Goal: Information Seeking & Learning: Compare options

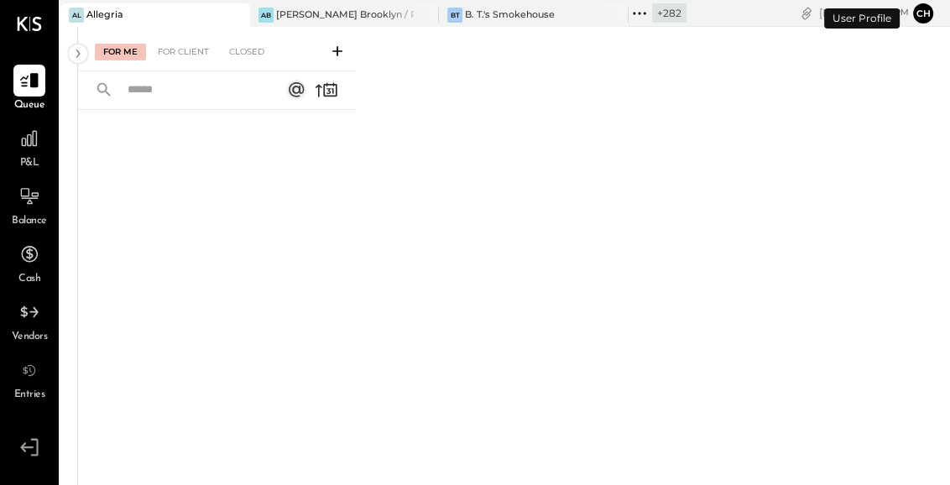
click at [228, 16] on icon at bounding box center [235, 15] width 21 height 20
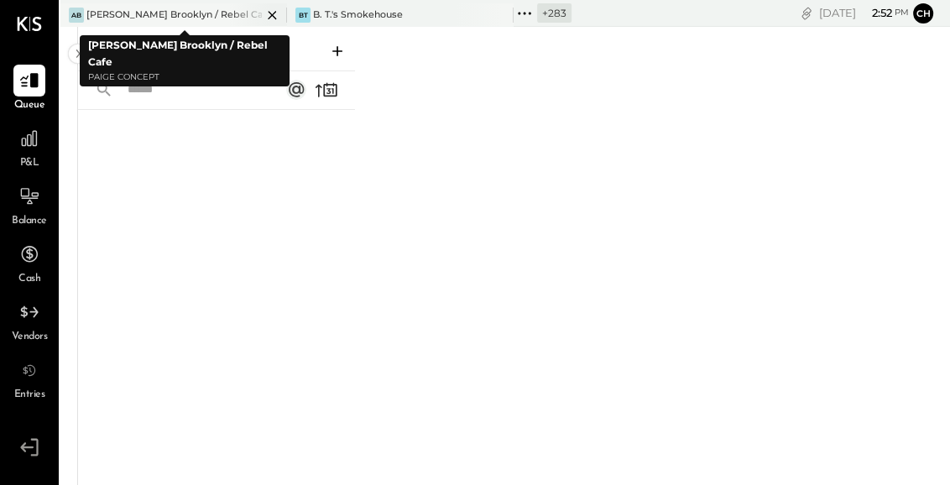
click at [268, 13] on icon at bounding box center [272, 15] width 21 height 20
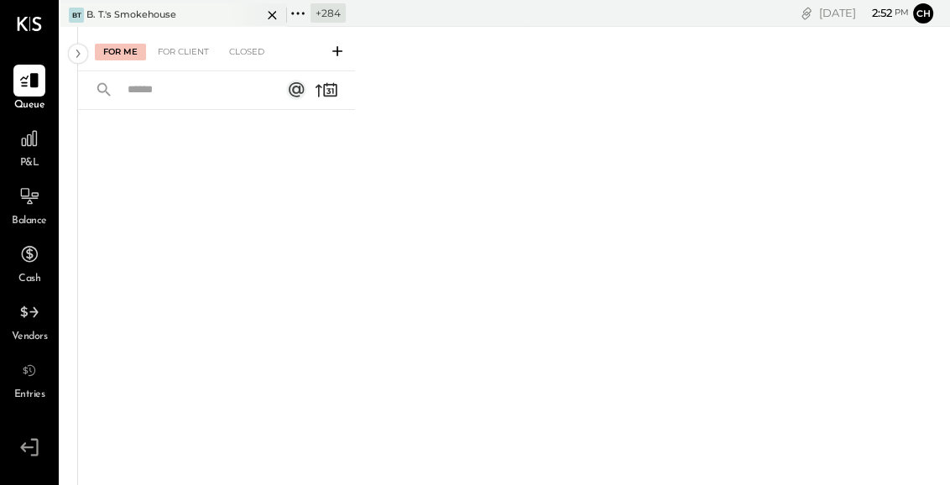
click at [269, 13] on icon at bounding box center [272, 15] width 21 height 20
click at [77, 15] on icon at bounding box center [71, 14] width 22 height 22
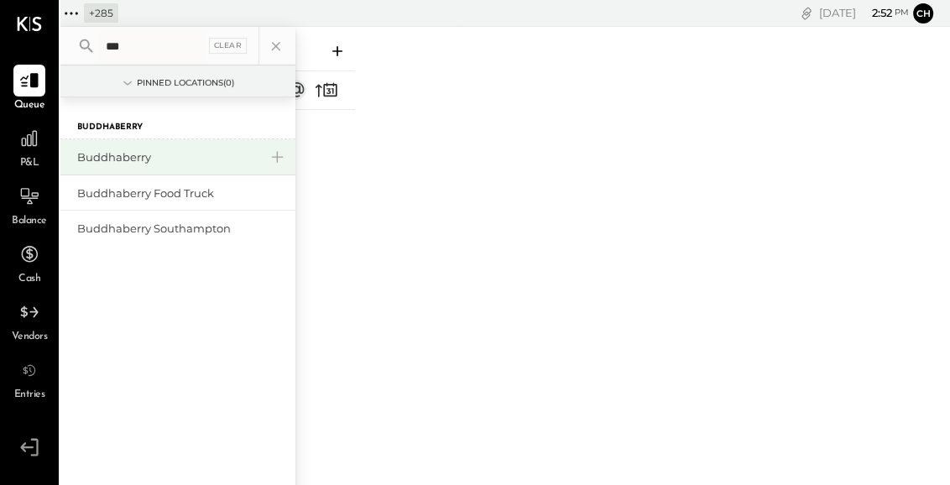
type input "***"
click at [128, 148] on div "Buddhaberry" at bounding box center [177, 157] width 235 height 36
click at [128, 154] on div "Buddhaberry" at bounding box center [167, 157] width 181 height 16
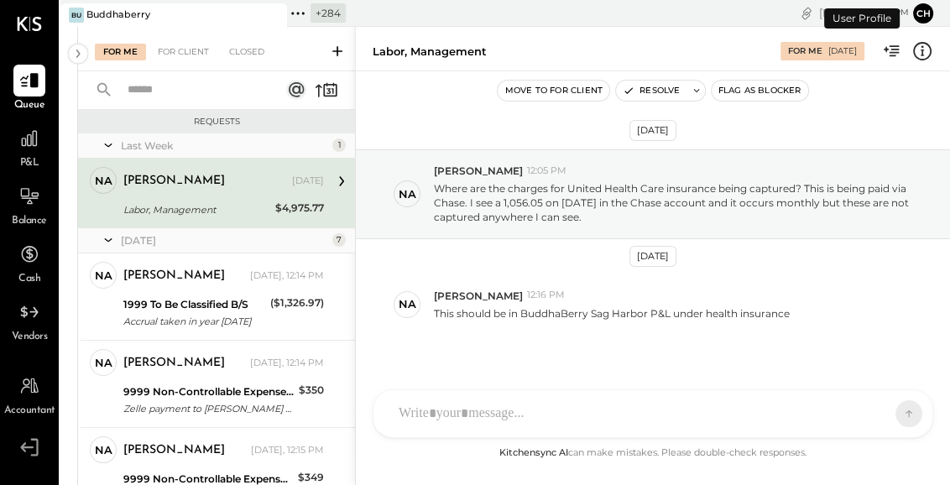
scroll to position [16, 0]
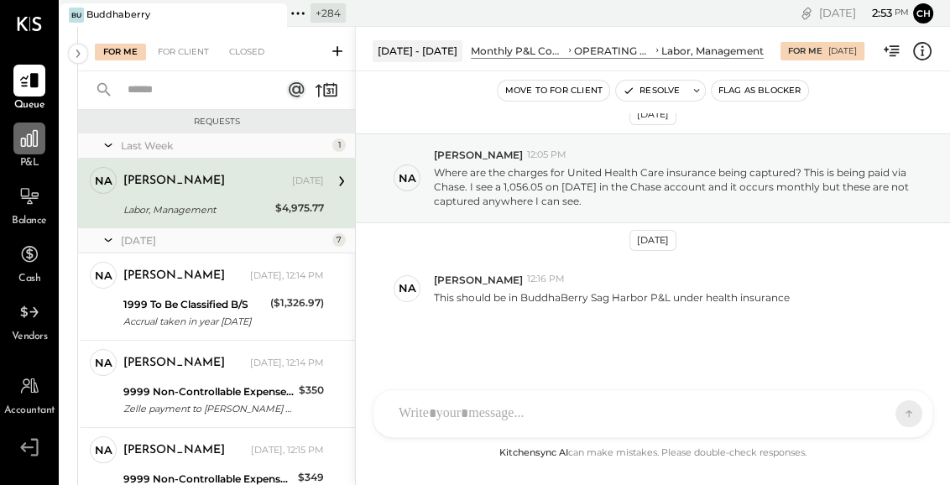
click at [36, 131] on icon at bounding box center [29, 139] width 22 height 22
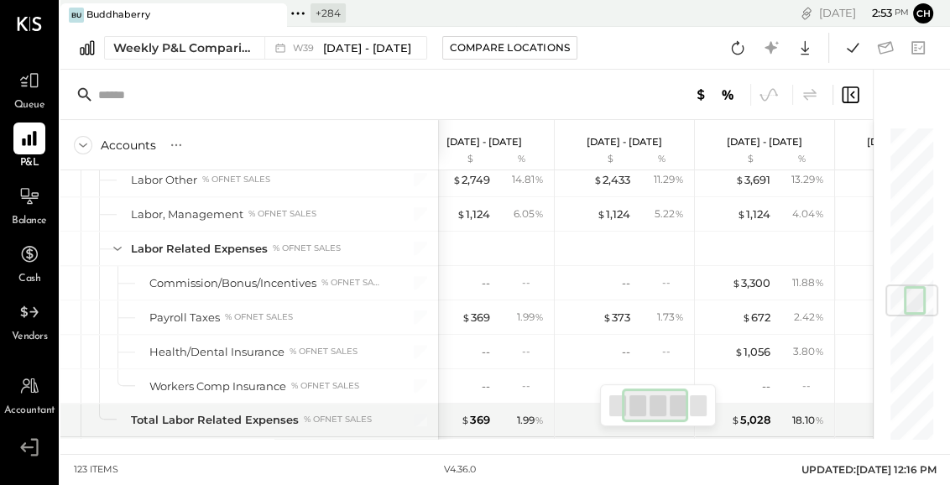
scroll to position [0, 264]
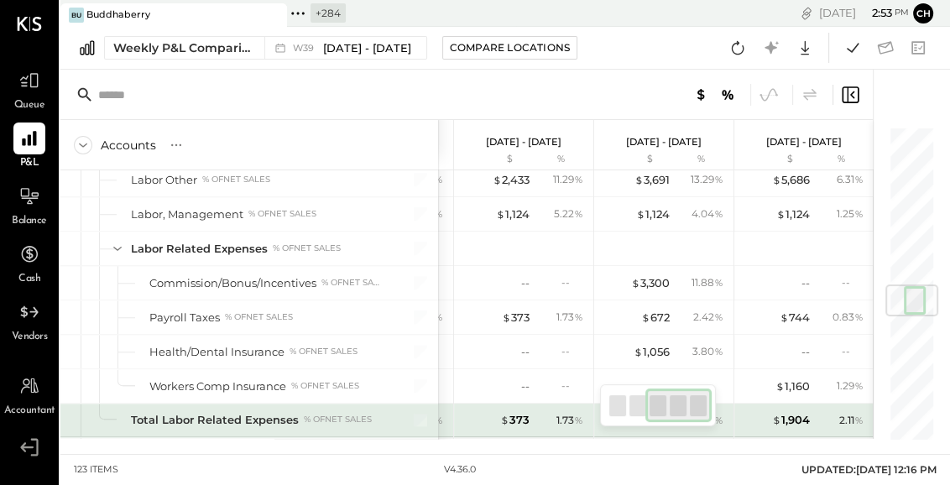
drag, startPoint x: 649, startPoint y: 411, endPoint x: 717, endPoint y: 408, distance: 68.9
click at [717, 408] on div "Accounts S % GL [DATE] - [DATE] $ % [DATE] - [DATE] $ % [DATE] - [DATE] $ % [DA…" at bounding box center [466, 254] width 812 height 369
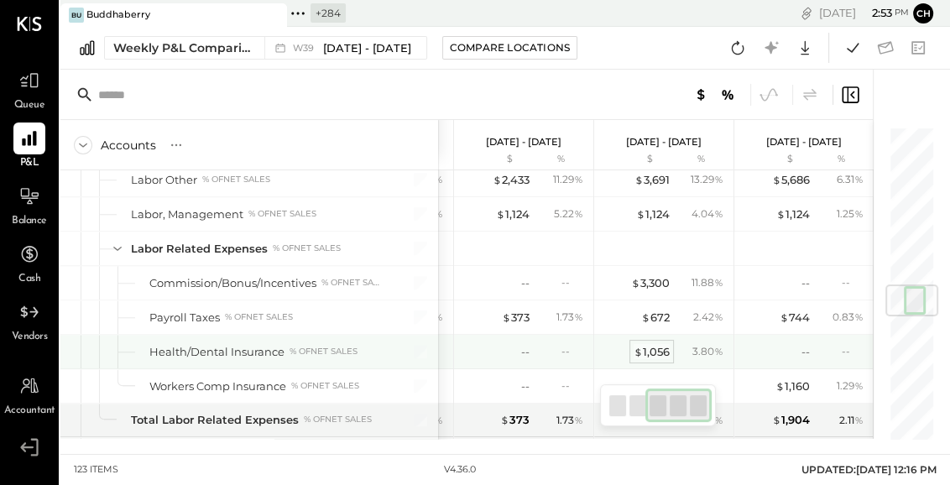
click at [645, 345] on div "$ 1,056" at bounding box center [651, 352] width 36 height 16
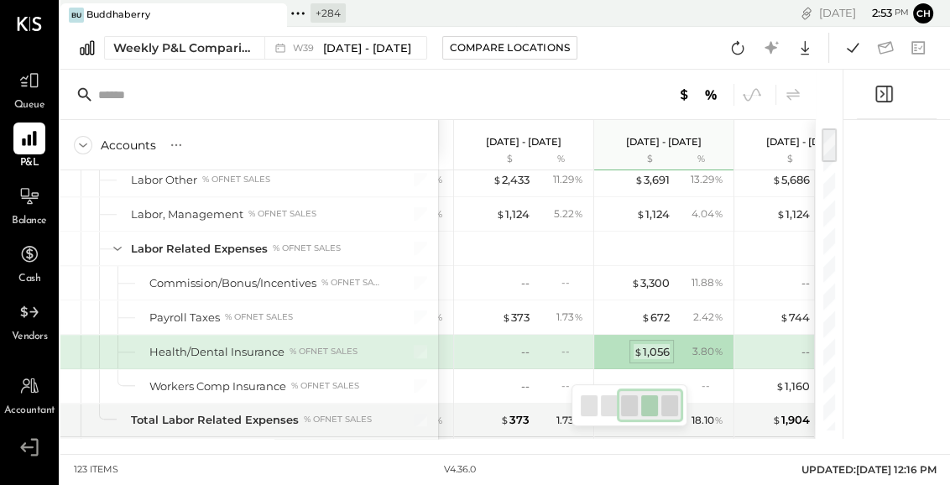
scroll to position [0, 250]
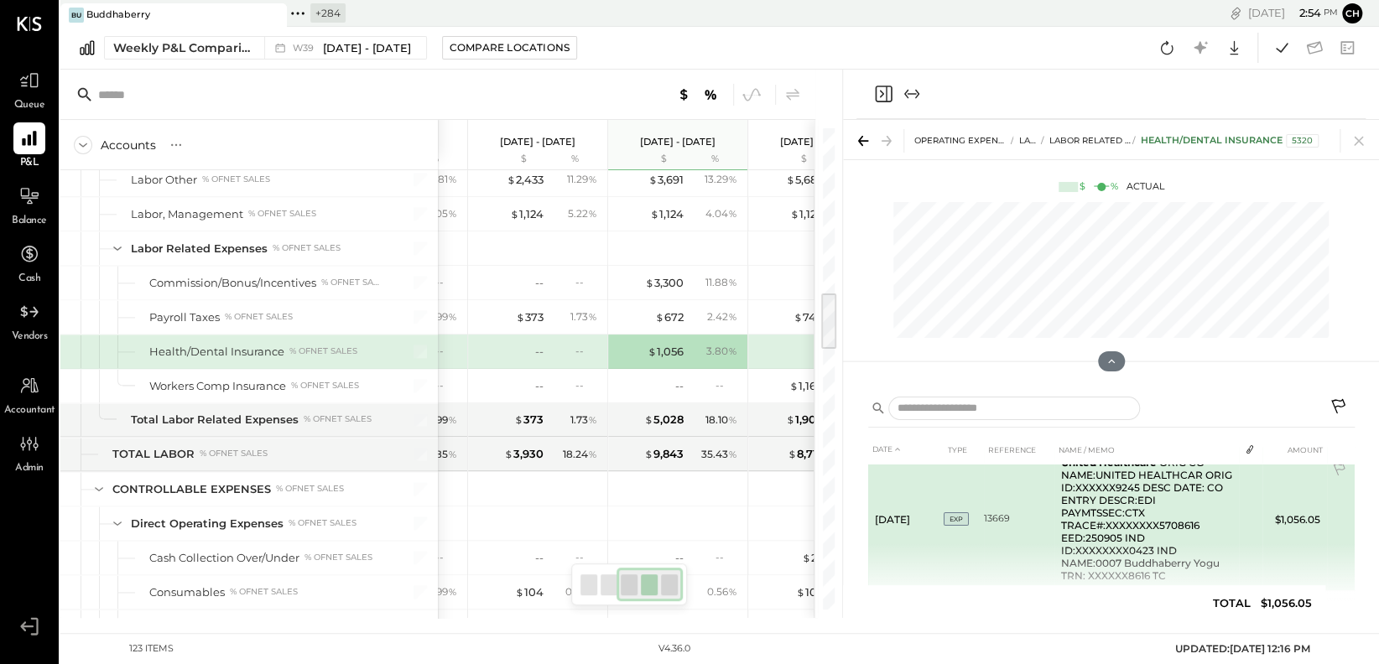
scroll to position [42, 0]
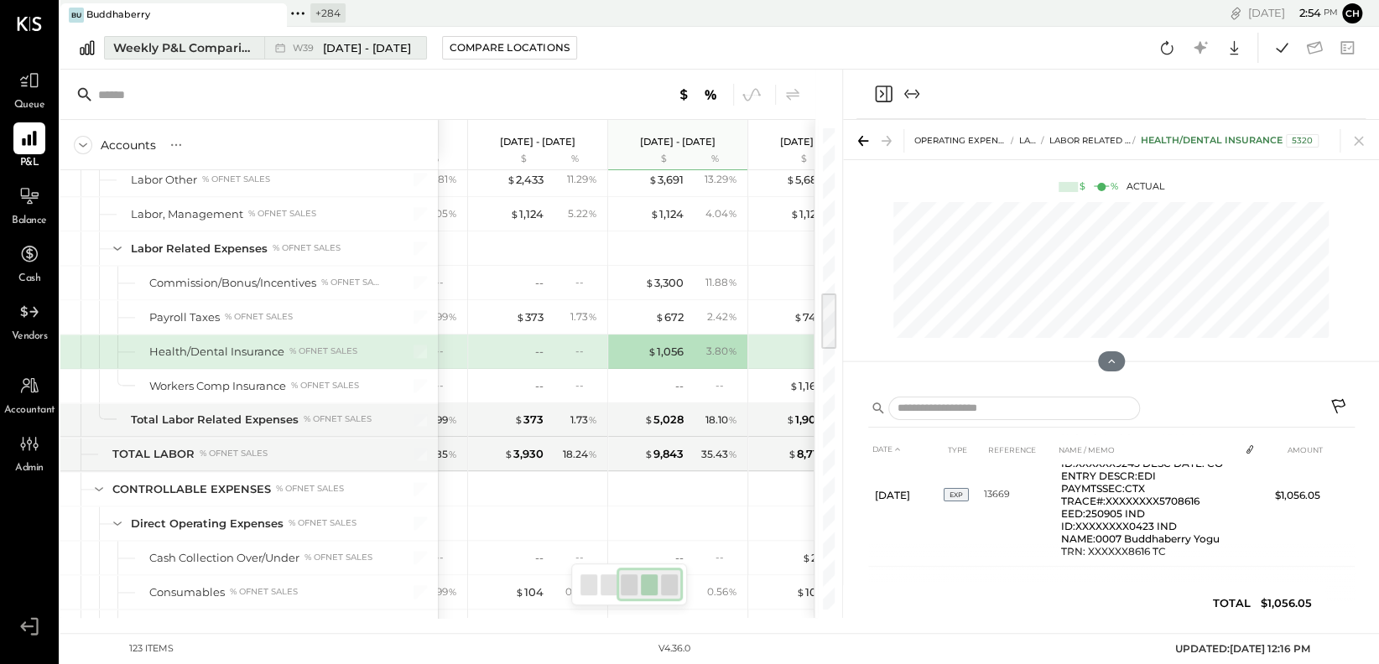
click at [232, 46] on div "Weekly P&L Comparison" at bounding box center [183, 47] width 141 height 17
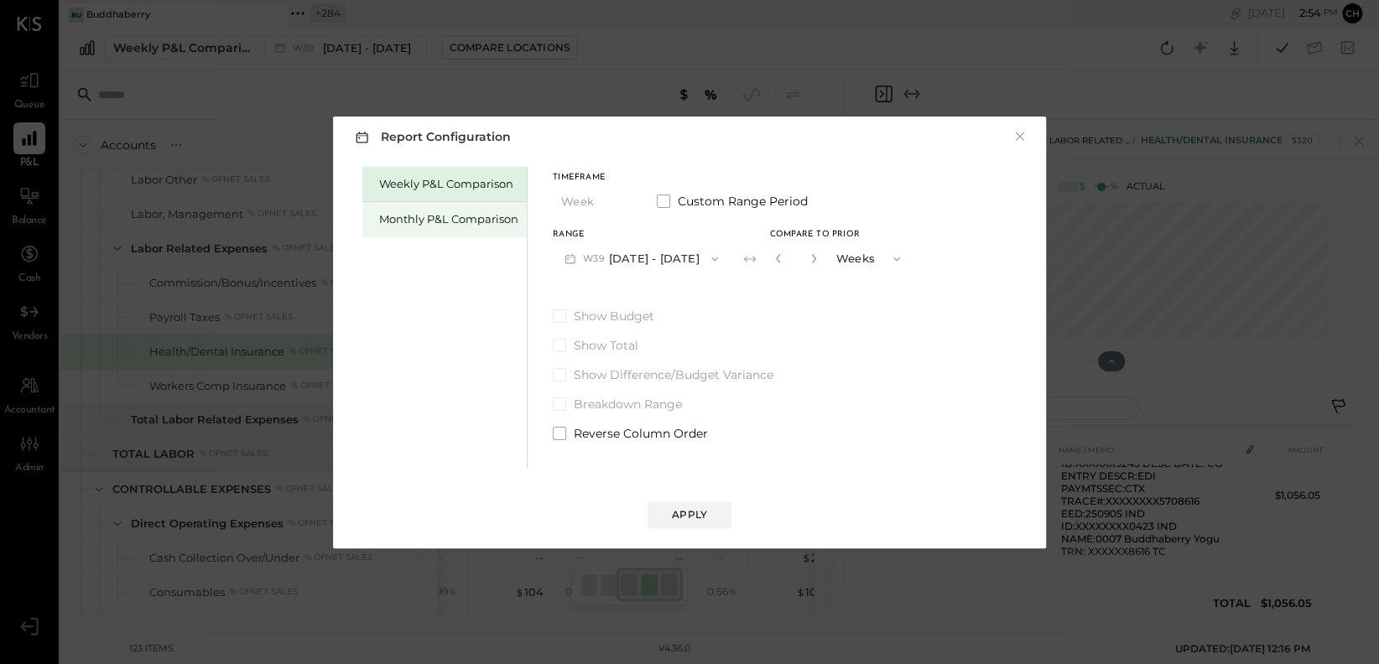
click at [429, 214] on div "Monthly P&L Comparison" at bounding box center [448, 219] width 139 height 16
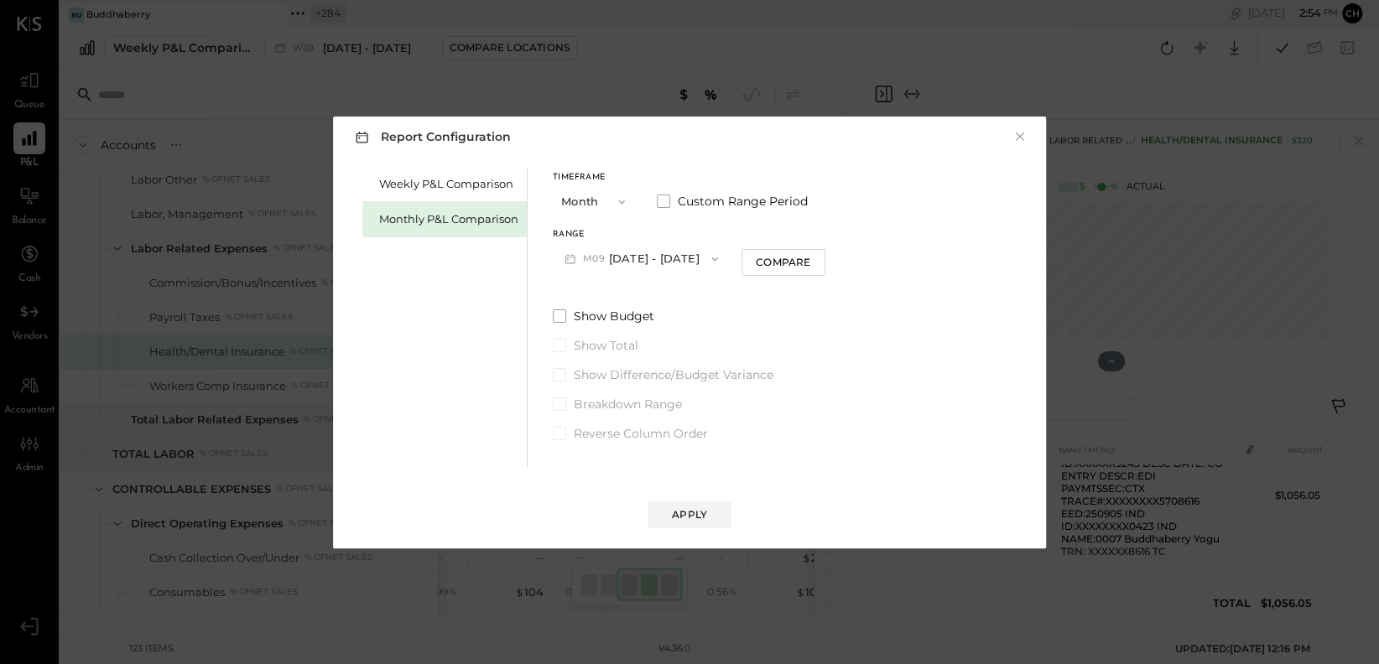
click at [638, 258] on button "M09 [DATE] - [DATE]" at bounding box center [641, 258] width 177 height 31
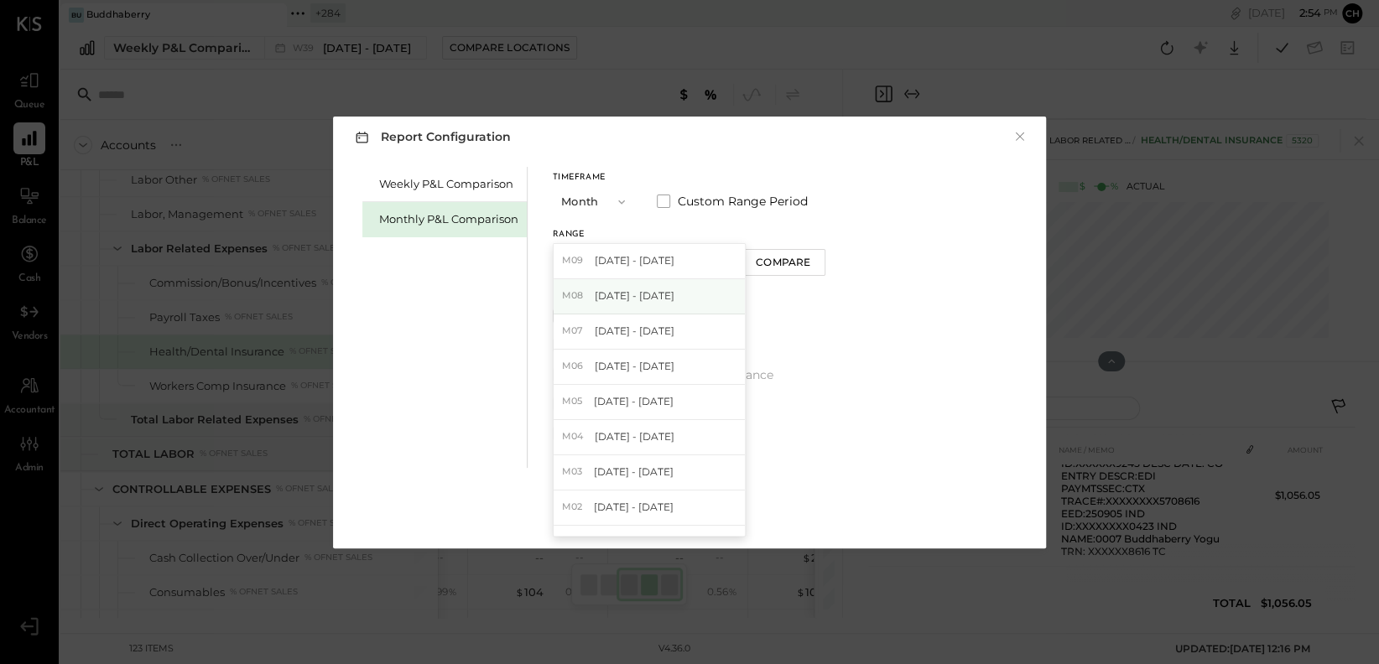
click at [649, 294] on span "[DATE] - [DATE]" at bounding box center [635, 296] width 80 height 14
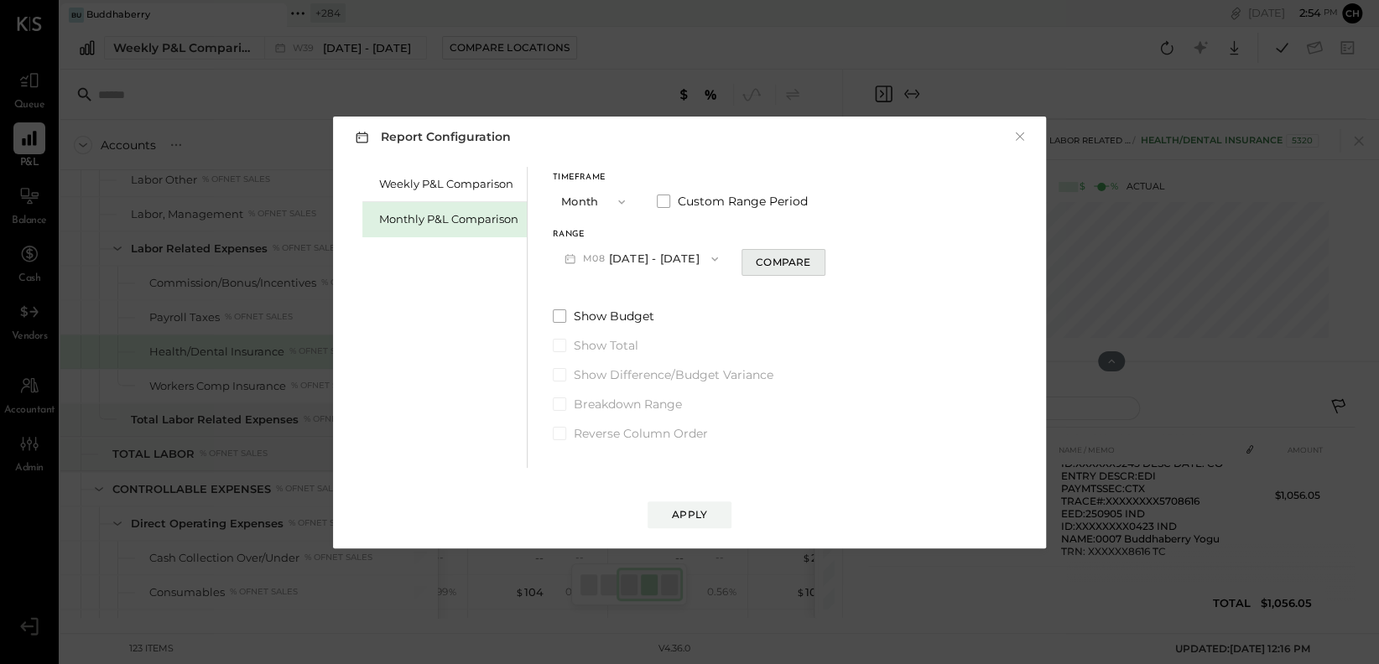
click at [765, 258] on div "Compare" at bounding box center [783, 262] width 55 height 14
click at [811, 259] on button "button" at bounding box center [813, 258] width 13 height 18
type input "*"
click at [700, 484] on div "Apply" at bounding box center [689, 515] width 35 height 14
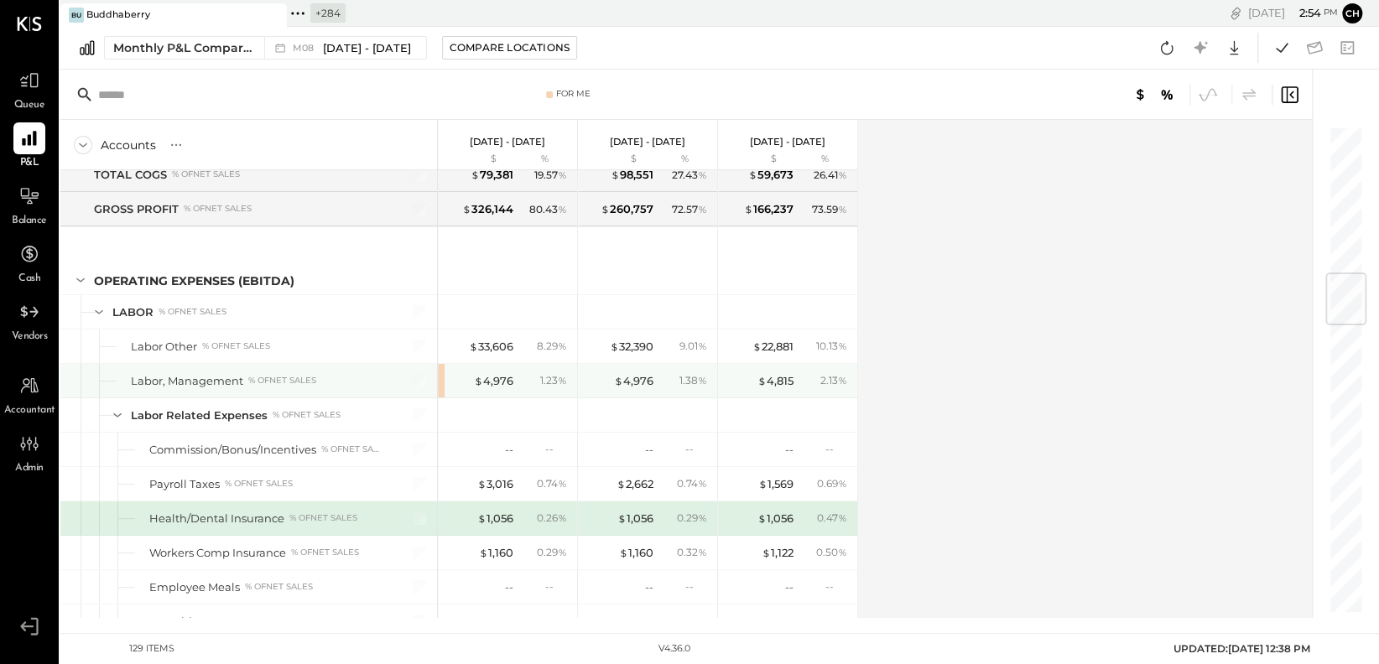
scroll to position [1243, 0]
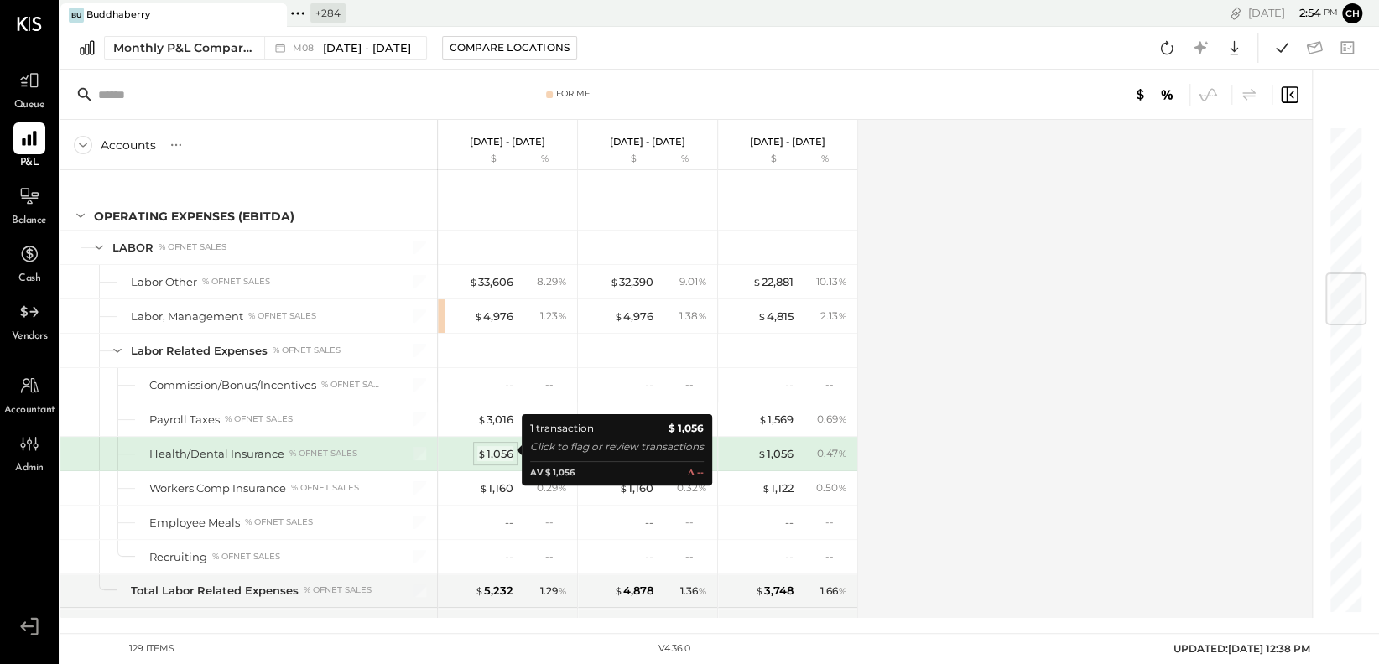
click at [498, 452] on div "$ 1,056" at bounding box center [495, 454] width 36 height 16
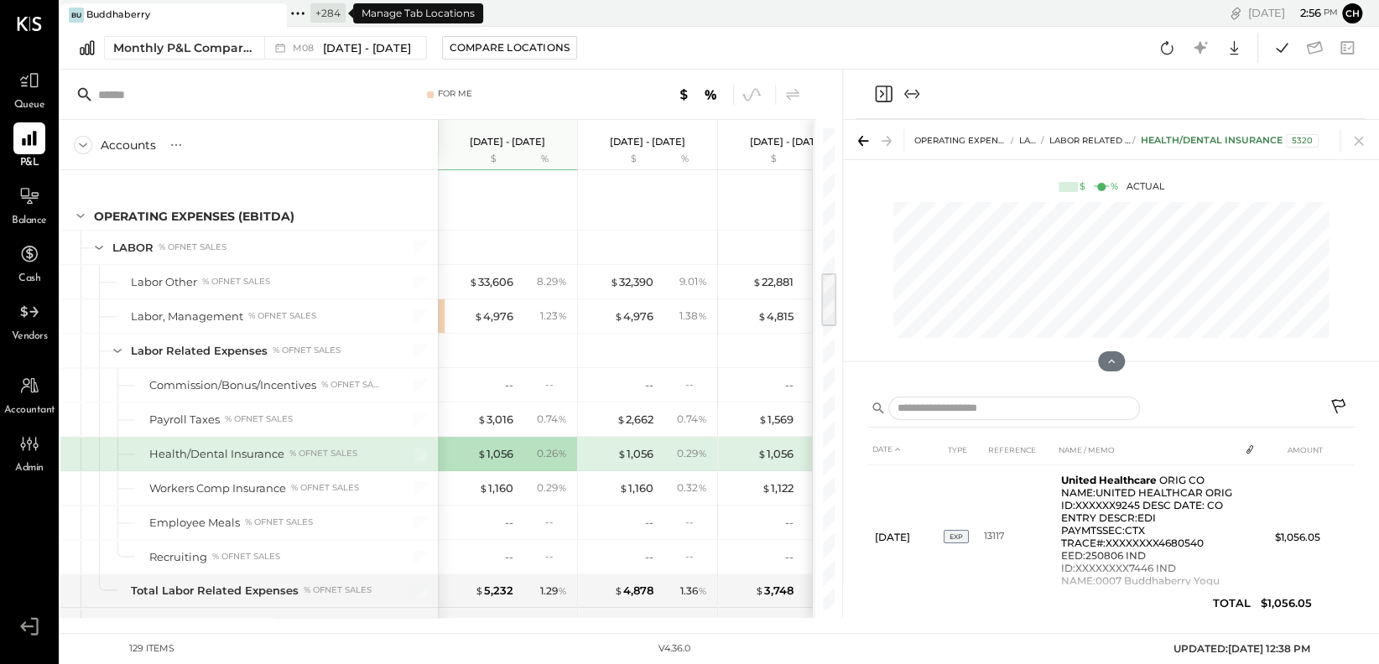
click at [297, 10] on icon at bounding box center [298, 14] width 22 height 22
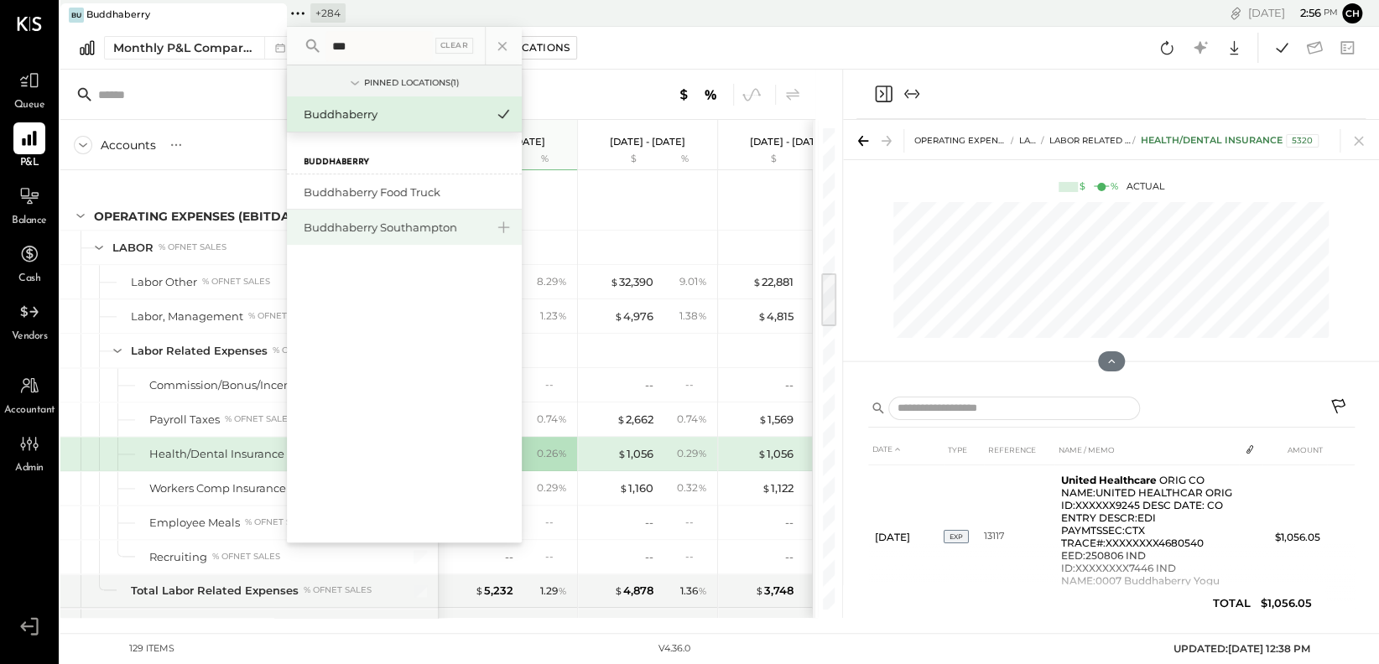
type input "***"
click at [357, 226] on div "Buddhaberry Southampton" at bounding box center [394, 228] width 181 height 16
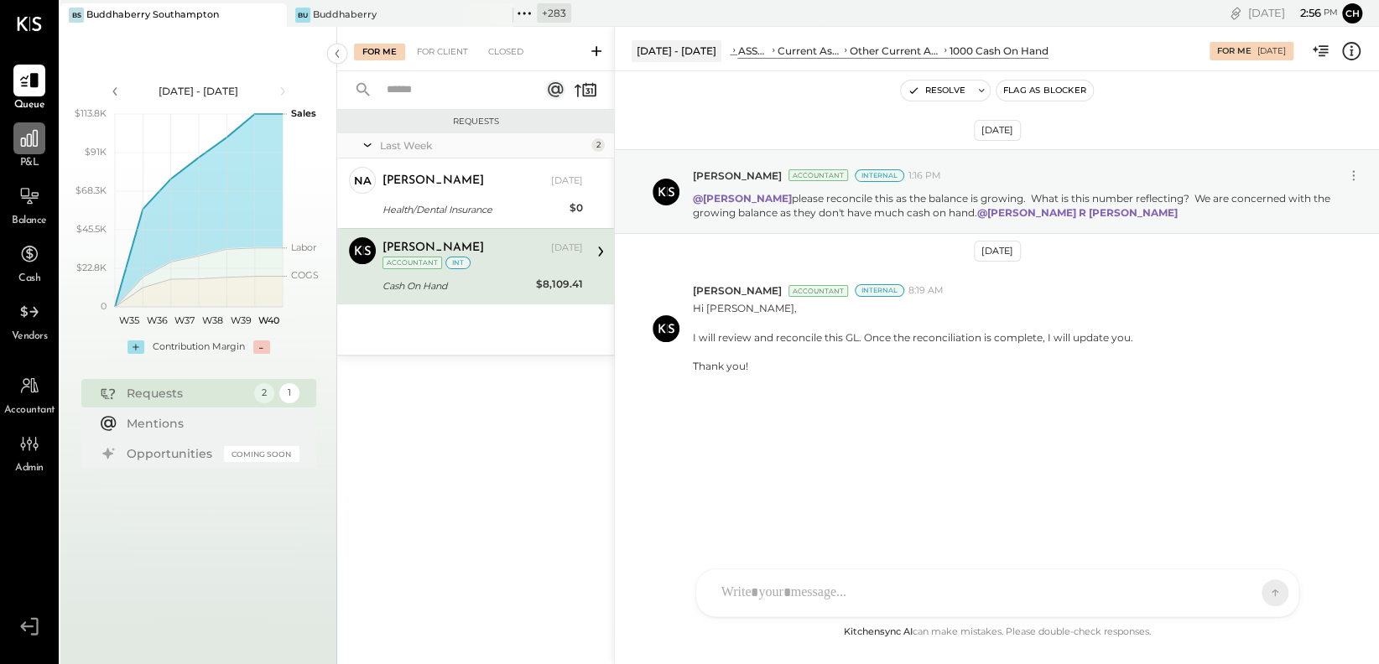
click at [38, 140] on icon at bounding box center [29, 139] width 22 height 22
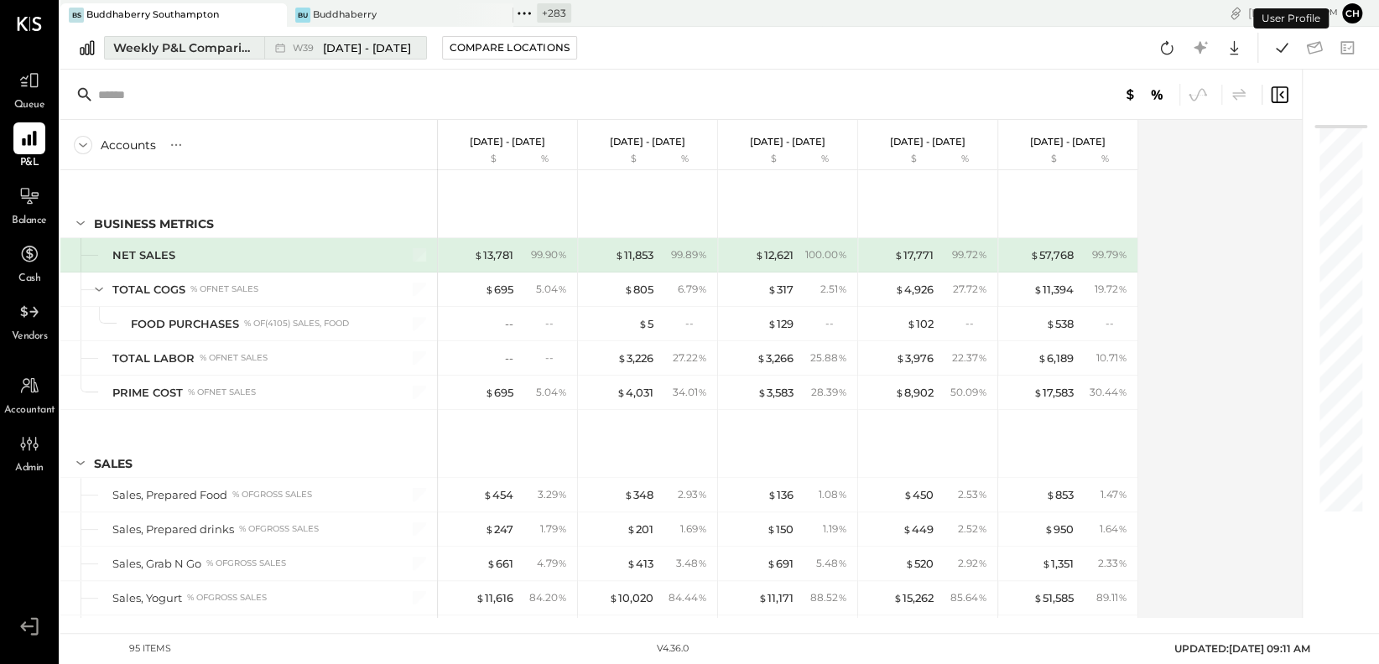
click at [197, 49] on div "Weekly P&L Comparison" at bounding box center [183, 47] width 141 height 17
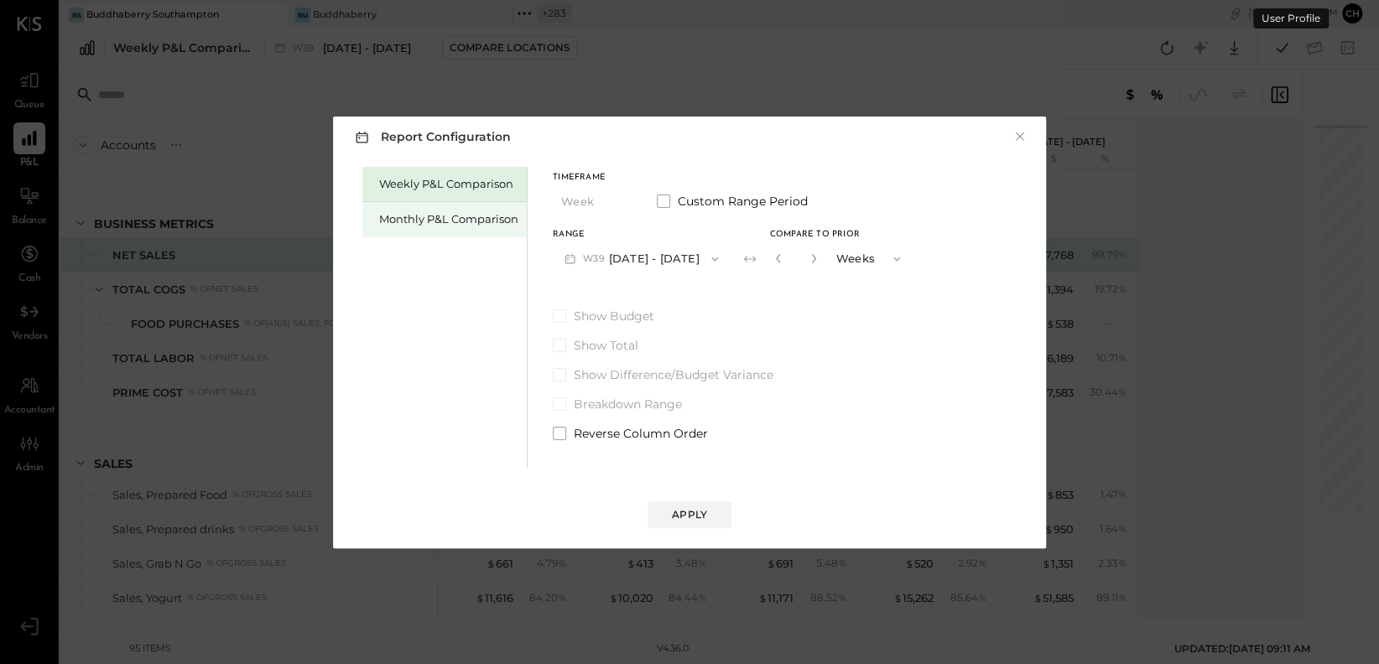
click at [451, 221] on div "Monthly P&L Comparison" at bounding box center [448, 219] width 139 height 16
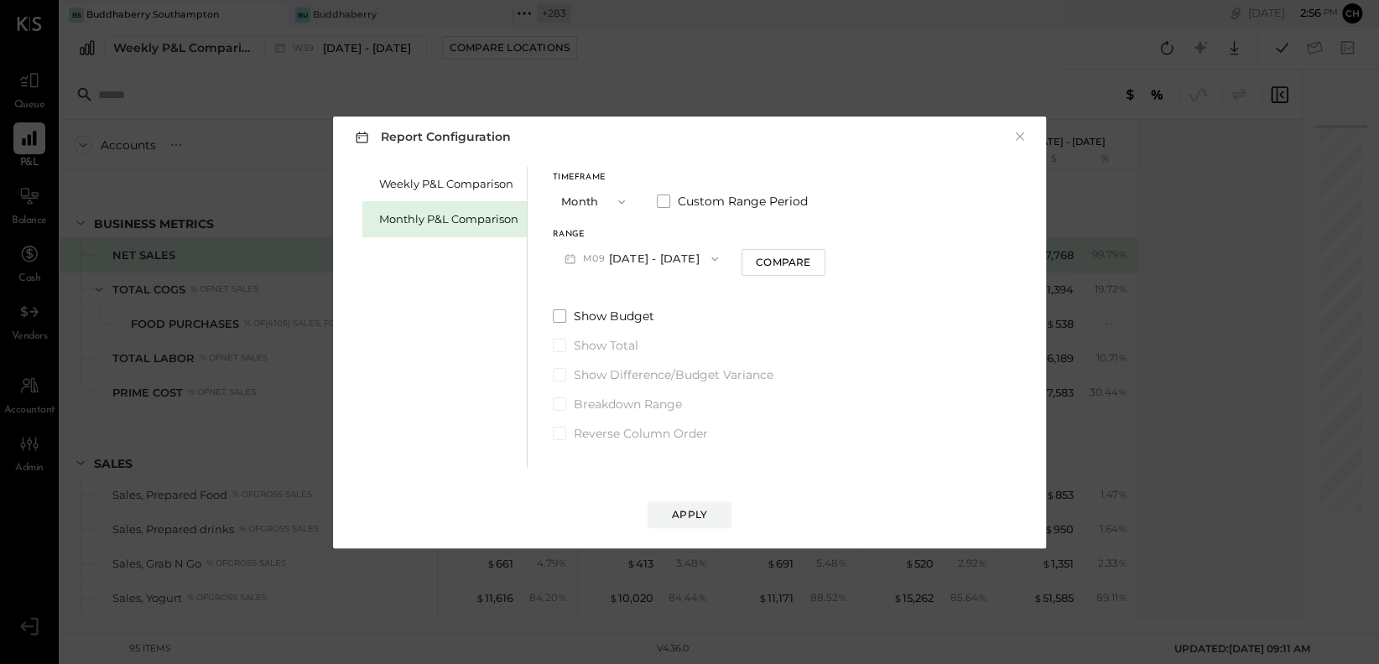
click at [639, 264] on button "M09 [DATE] - [DATE]" at bounding box center [641, 258] width 177 height 31
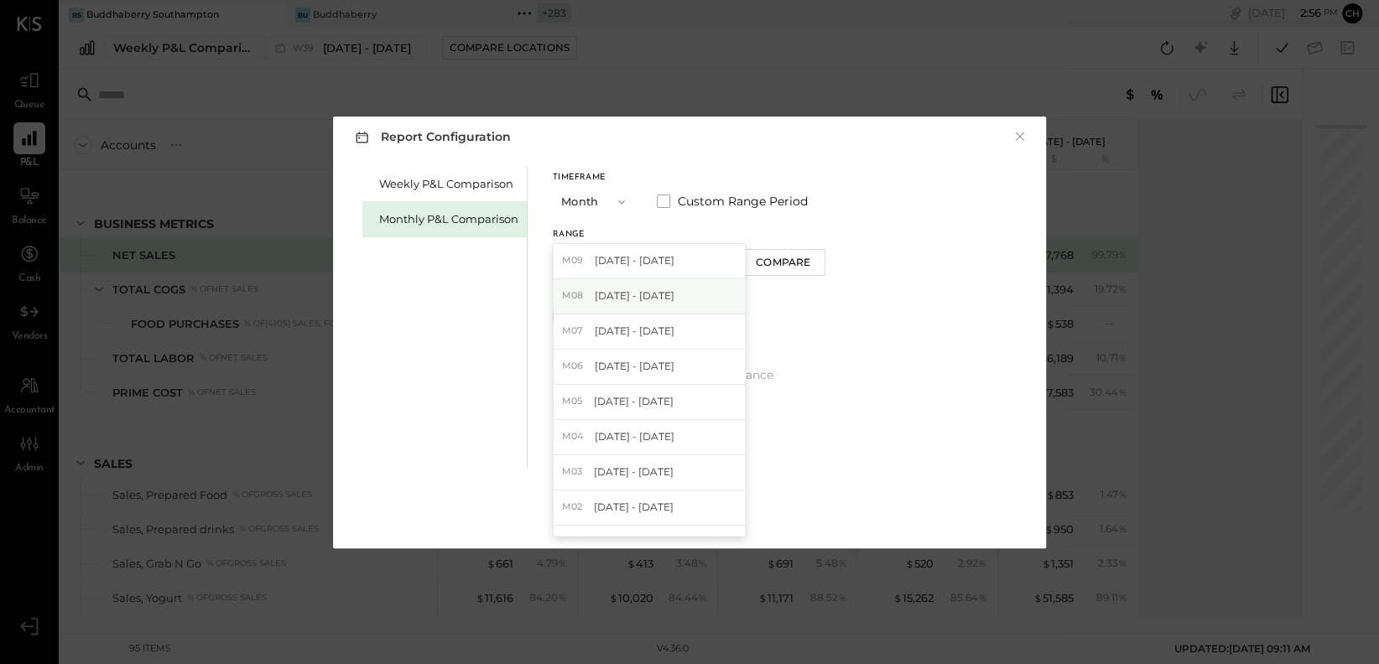
click at [642, 296] on span "[DATE] - [DATE]" at bounding box center [635, 296] width 80 height 14
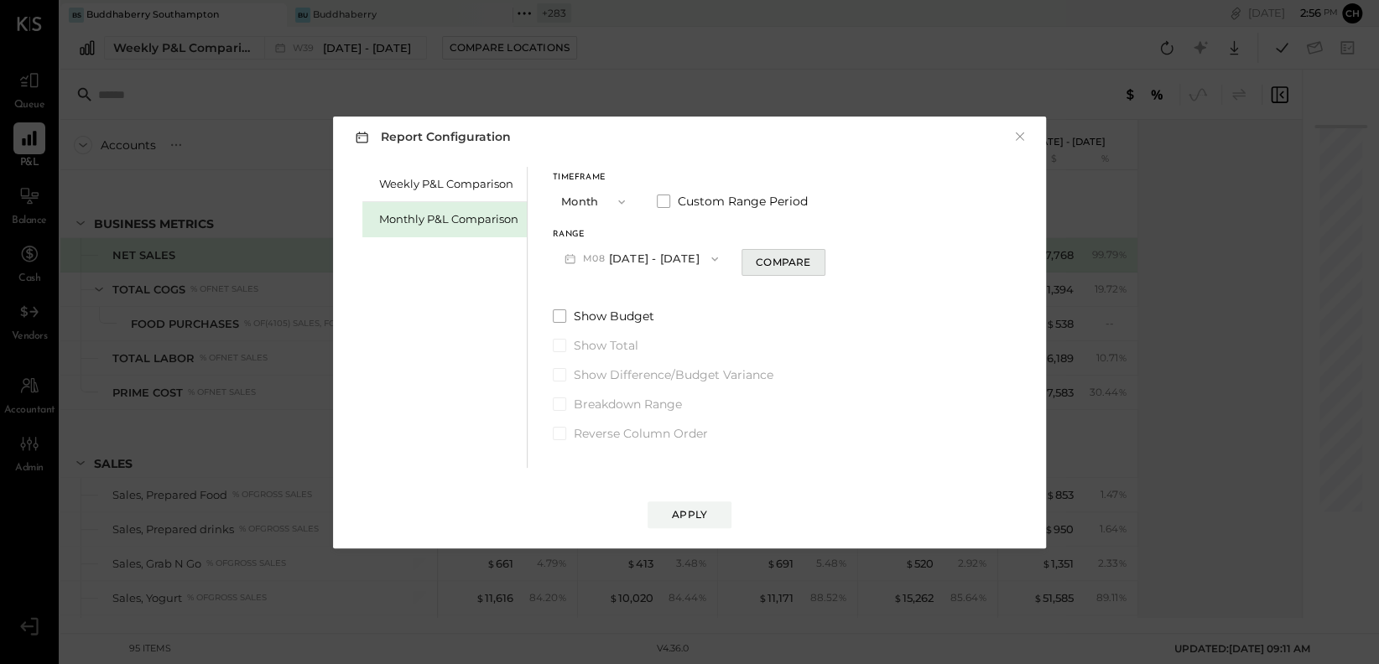
click at [792, 264] on div "Compare" at bounding box center [783, 262] width 55 height 14
click at [809, 257] on icon "button" at bounding box center [814, 258] width 10 height 10
type input "*"
click at [690, 484] on div "Apply" at bounding box center [689, 515] width 35 height 14
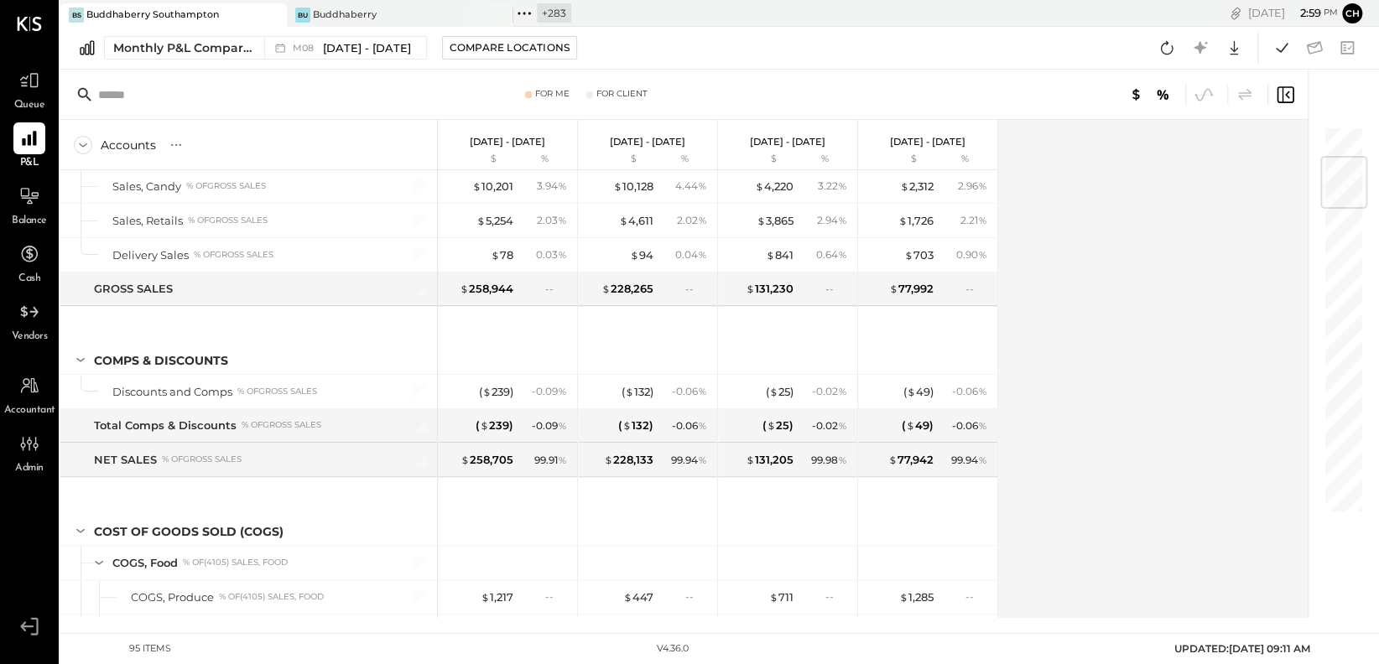
scroll to position [263, 0]
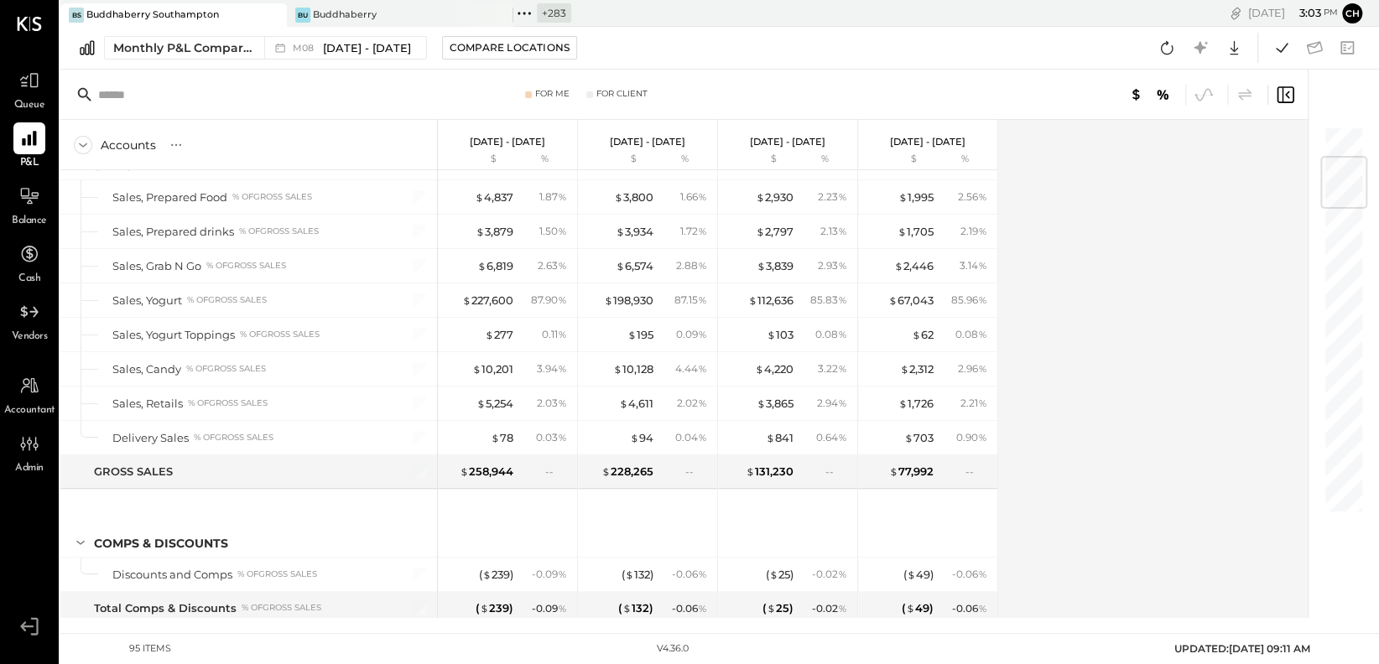
click at [525, 13] on icon at bounding box center [524, 14] width 22 height 22
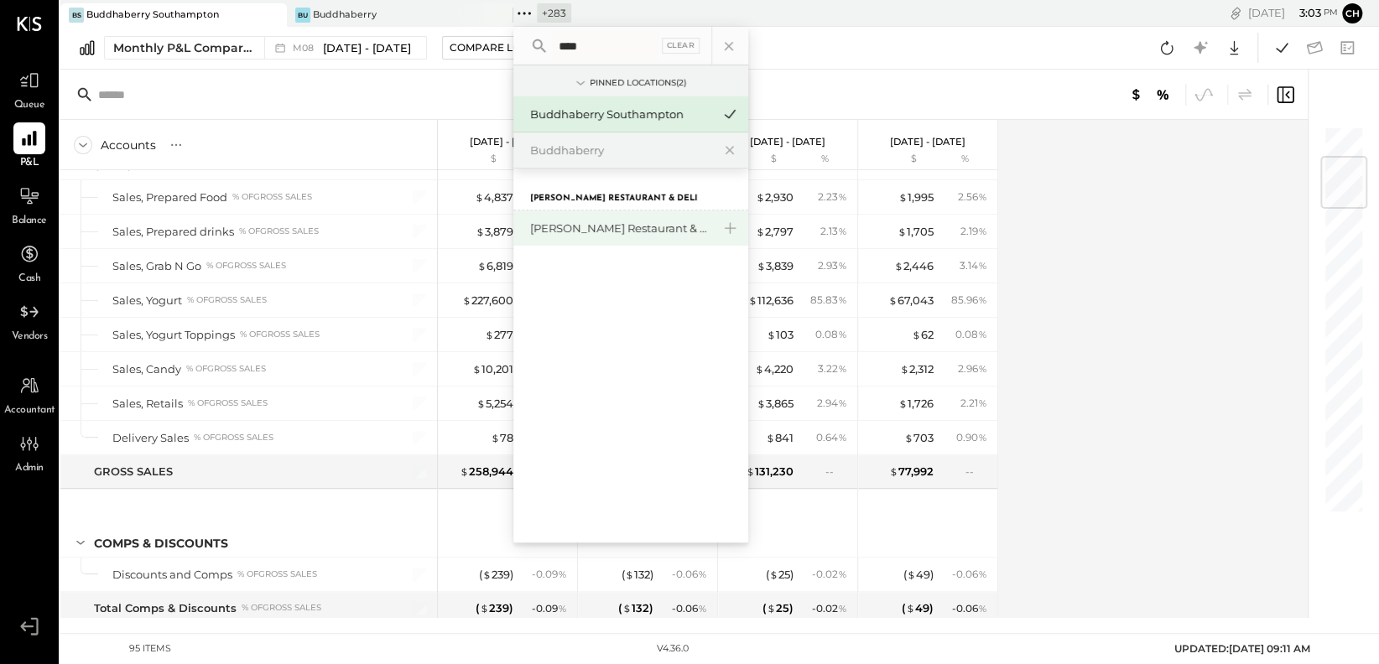
type input "****"
click at [581, 216] on div "[PERSON_NAME] Restaurant & Deli" at bounding box center [630, 228] width 235 height 35
click at [581, 224] on div "[PERSON_NAME] Restaurant & Deli" at bounding box center [620, 229] width 181 height 16
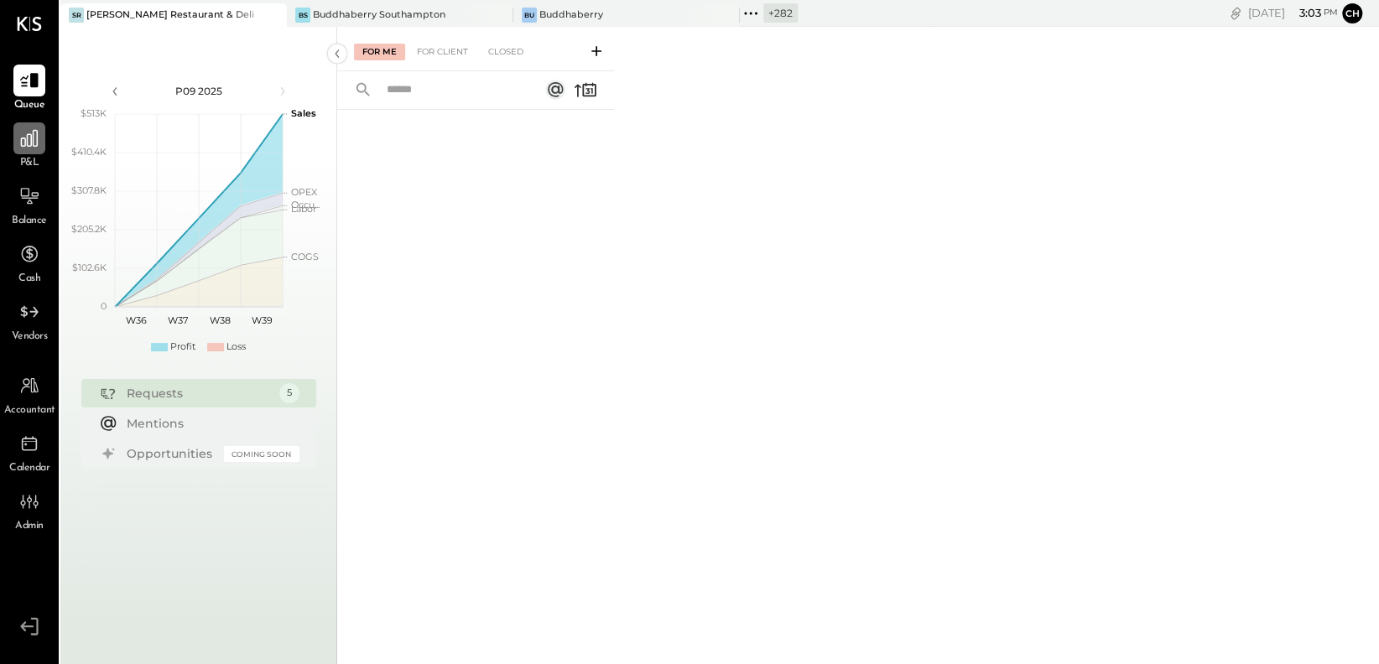
click at [32, 142] on icon at bounding box center [29, 138] width 17 height 17
